Goal: Information Seeking & Learning: Learn about a topic

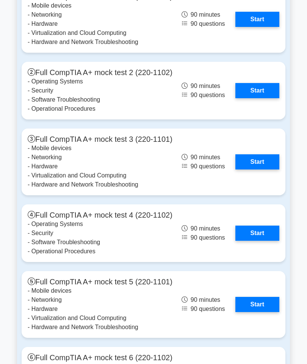
scroll to position [1897, 0]
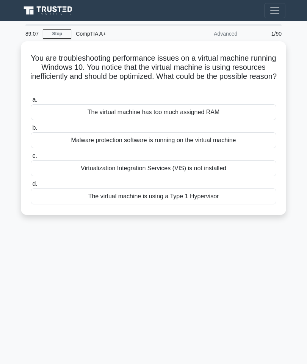
click at [76, 170] on div "Virtualization Integration Services (VIS) is not installed" at bounding box center [153, 168] width 245 height 16
click at [31, 158] on input "c. Virtualization Integration Services (VIS) is not installed" at bounding box center [31, 155] width 0 height 5
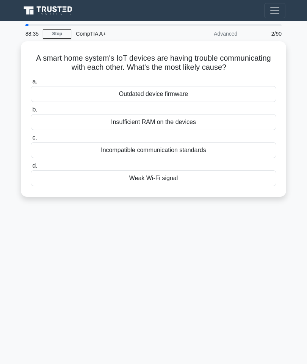
click at [201, 186] on div "Weak Wi-Fi signal" at bounding box center [153, 178] width 245 height 16
click at [31, 168] on input "d. Weak Wi-Fi signal" at bounding box center [31, 165] width 0 height 5
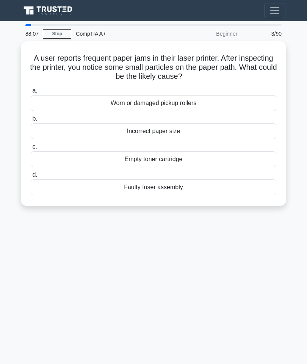
click at [222, 103] on div "Worn or damaged pickup rollers" at bounding box center [153, 103] width 245 height 16
click at [31, 93] on input "a. Worn or damaged pickup rollers" at bounding box center [31, 90] width 0 height 5
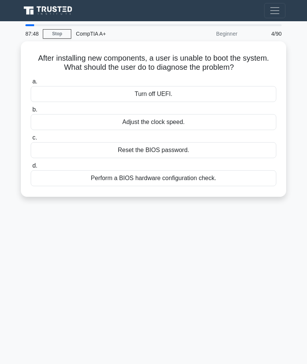
click at [225, 176] on div "Perform a BIOS hardware configuration check." at bounding box center [153, 178] width 245 height 16
click at [31, 168] on input "d. Perform a BIOS hardware configuration check." at bounding box center [31, 165] width 0 height 5
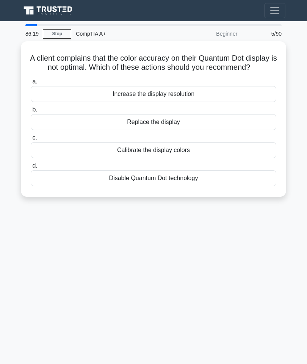
click at [205, 158] on div "Calibrate the display colors" at bounding box center [153, 150] width 245 height 16
click at [31, 140] on input "c. Calibrate the display colors" at bounding box center [31, 137] width 0 height 5
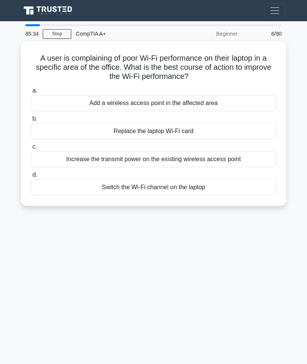
click at [248, 98] on div "Add a wireless access point in the affected area" at bounding box center [153, 103] width 245 height 16
click at [31, 93] on input "a. Add a wireless access point in the affected area" at bounding box center [31, 90] width 0 height 5
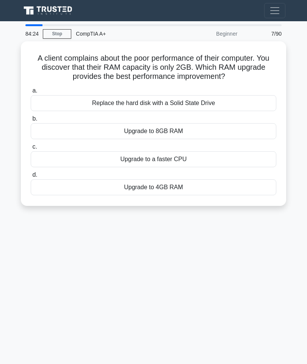
click at [215, 136] on div "Upgrade to 8GB RAM" at bounding box center [153, 131] width 245 height 16
click at [31, 121] on input "b. Upgrade to 8GB RAM" at bounding box center [31, 118] width 0 height 5
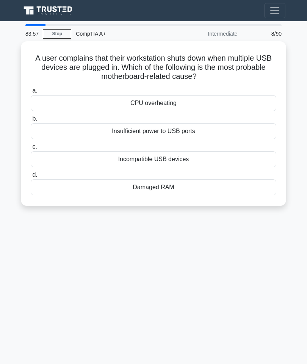
click at [232, 130] on div "Insufficient power to USB ports" at bounding box center [153, 131] width 245 height 16
click at [31, 121] on input "b. Insufficient power to USB ports" at bounding box center [31, 118] width 0 height 5
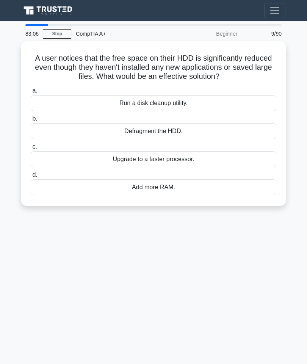
click at [206, 111] on div "Run a disk cleanup utility." at bounding box center [153, 103] width 245 height 16
click at [31, 93] on input "a. Run a disk cleanup utility." at bounding box center [31, 90] width 0 height 5
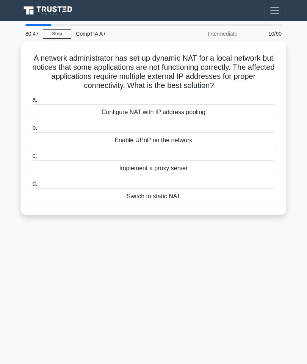
click at [69, 255] on div "80:47 Stop CompTIA A+ Intermediate 10/90 A network administrator has set up dyn…" at bounding box center [153, 213] width 273 height 379
click at [78, 114] on div "Configure NAT with IP address pooling" at bounding box center [153, 112] width 245 height 16
click at [31, 102] on input "a. Configure NAT with IP address pooling" at bounding box center [31, 99] width 0 height 5
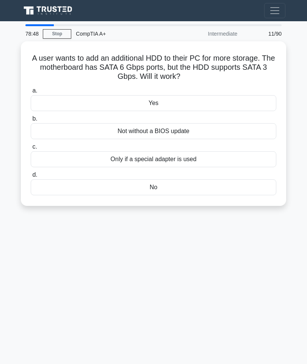
click at [198, 154] on div "Only if a special adapter is used" at bounding box center [153, 159] width 245 height 16
click at [31, 149] on input "c. Only if a special adapter is used" at bounding box center [31, 146] width 0 height 5
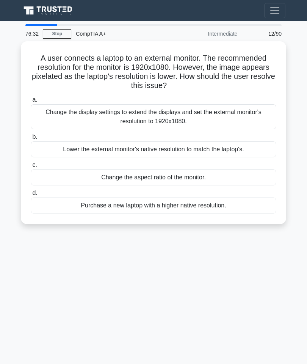
click at [229, 111] on div "Change the display settings to extend the displays and set the external monitor…" at bounding box center [153, 116] width 245 height 25
click at [31, 102] on input "a. Change the display settings to extend the displays and set the external moni…" at bounding box center [31, 99] width 0 height 5
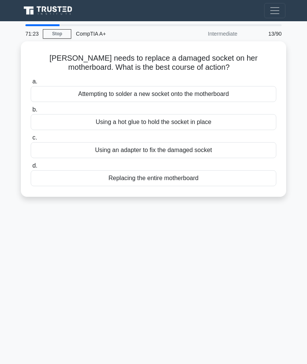
click at [231, 145] on div "Using an adapter to fix the damaged socket" at bounding box center [153, 150] width 245 height 16
click at [31, 140] on input "c. Using an adapter to fix the damaged socket" at bounding box center [31, 137] width 0 height 5
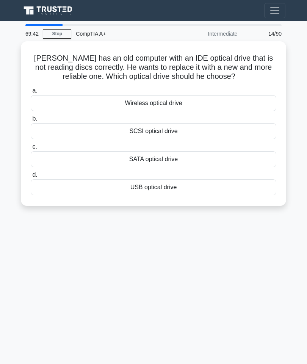
click at [209, 130] on div "SCSI optical drive" at bounding box center [153, 131] width 245 height 16
click at [31, 121] on input "b. SCSI optical drive" at bounding box center [31, 118] width 0 height 5
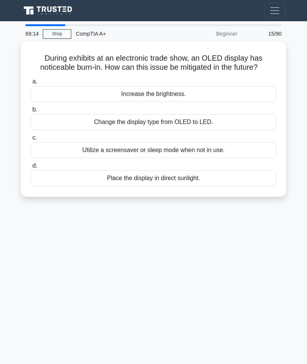
click at [201, 158] on div "Utilize a screensaver or sleep mode when not in use." at bounding box center [153, 150] width 245 height 16
click at [31, 140] on input "c. Utilize a screensaver or sleep mode when not in use." at bounding box center [31, 137] width 0 height 5
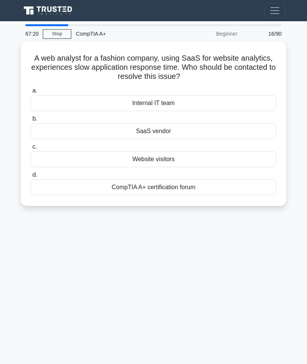
click at [218, 101] on div "Internal IT team" at bounding box center [153, 103] width 245 height 16
click at [31, 93] on input "a. Internal IT team" at bounding box center [31, 90] width 0 height 5
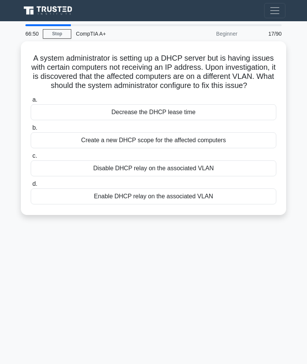
click at [217, 115] on div "Decrease the DHCP lease time" at bounding box center [153, 112] width 245 height 16
click at [31, 102] on input "a. Decrease the DHCP lease time" at bounding box center [31, 99] width 0 height 5
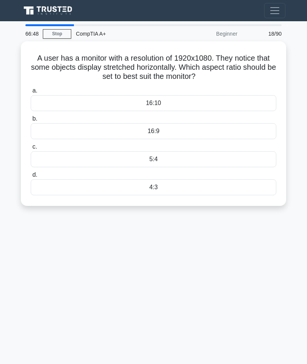
click at [60, 32] on link "Stop" at bounding box center [57, 33] width 28 height 9
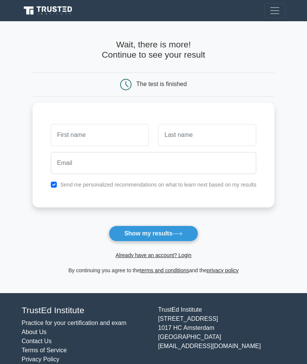
click at [124, 128] on input "text" at bounding box center [100, 135] width 98 height 22
click at [234, 82] on div "The test is finished" at bounding box center [153, 84] width 161 height 11
click at [272, 9] on span "Toggle navigation" at bounding box center [274, 10] width 11 height 11
click at [215, 83] on div "The test is finished" at bounding box center [153, 84] width 161 height 11
click at [244, 87] on div at bounding box center [254, 84] width 40 height 11
